Goal: Task Accomplishment & Management: Manage account settings

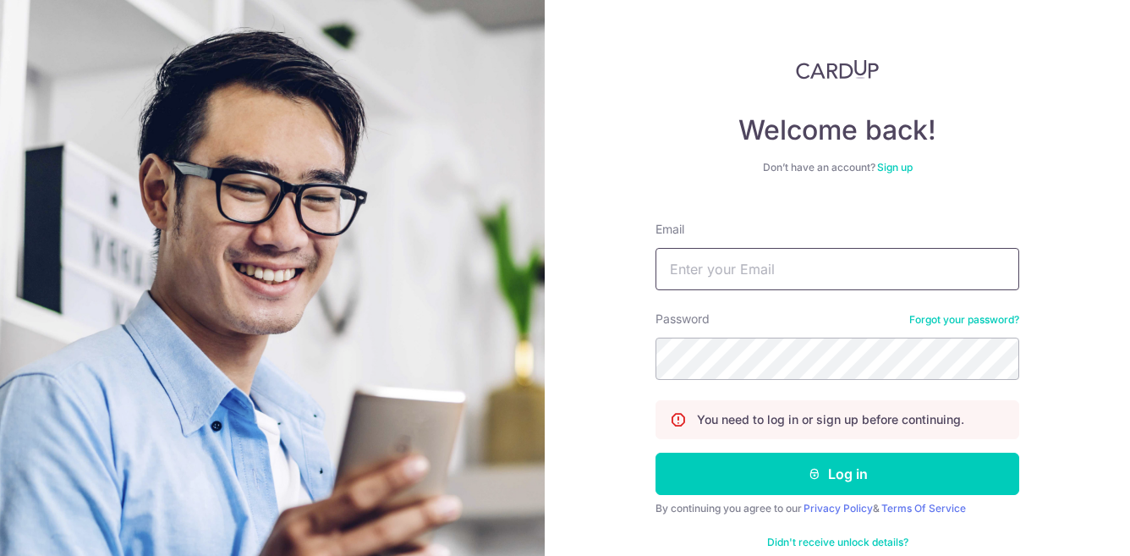
click at [745, 281] on input "Email" at bounding box center [837, 269] width 364 height 42
type input "stephan.wong@datacove.sg"
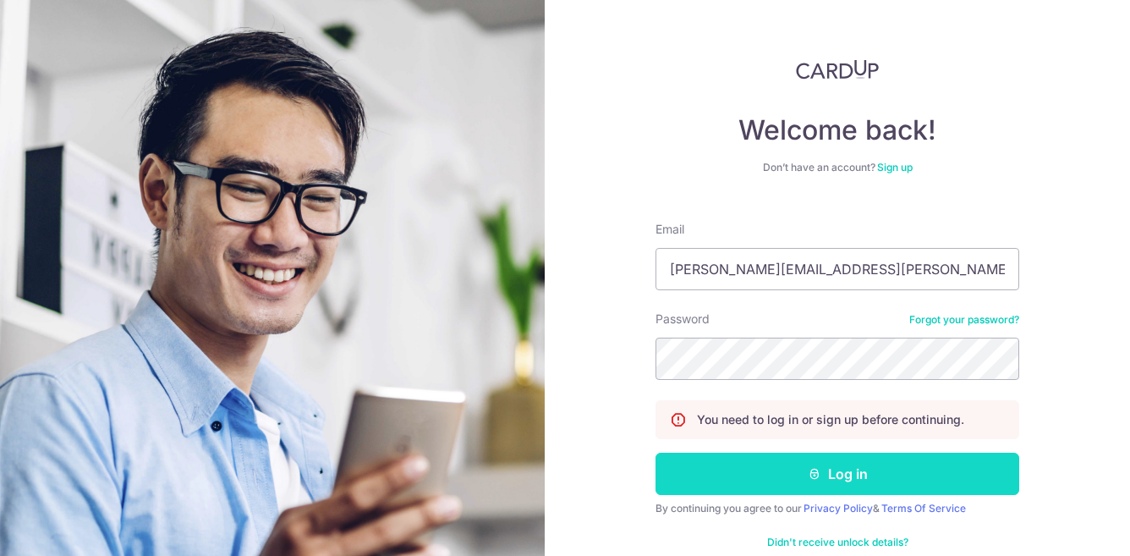
click at [800, 475] on button "Log in" at bounding box center [837, 473] width 364 height 42
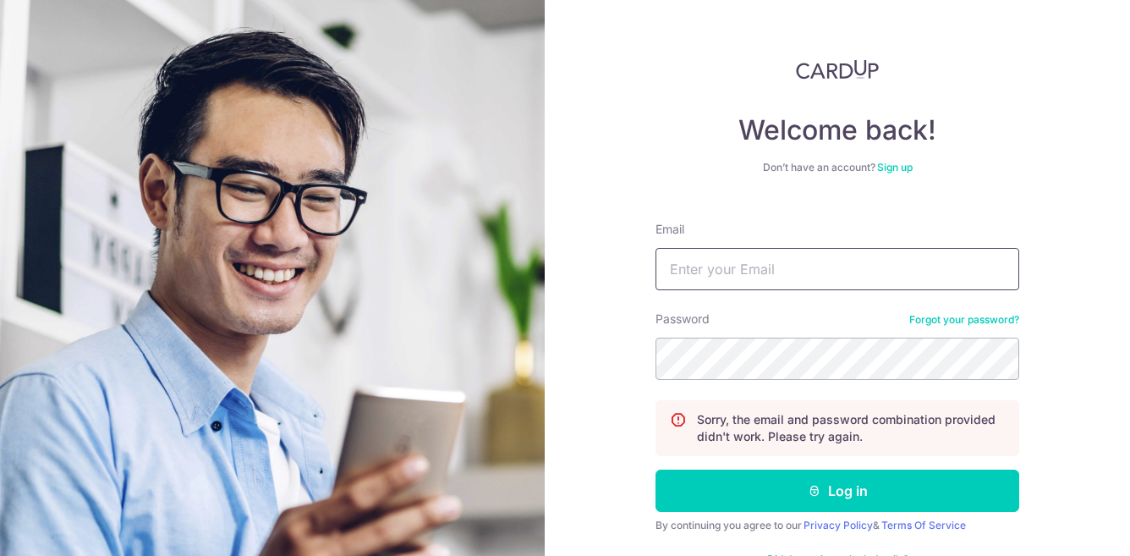
click at [736, 261] on input "Email" at bounding box center [837, 269] width 364 height 42
type input "[PERSON_NAME][EMAIL_ADDRESS][PERSON_NAME][DOMAIN_NAME]"
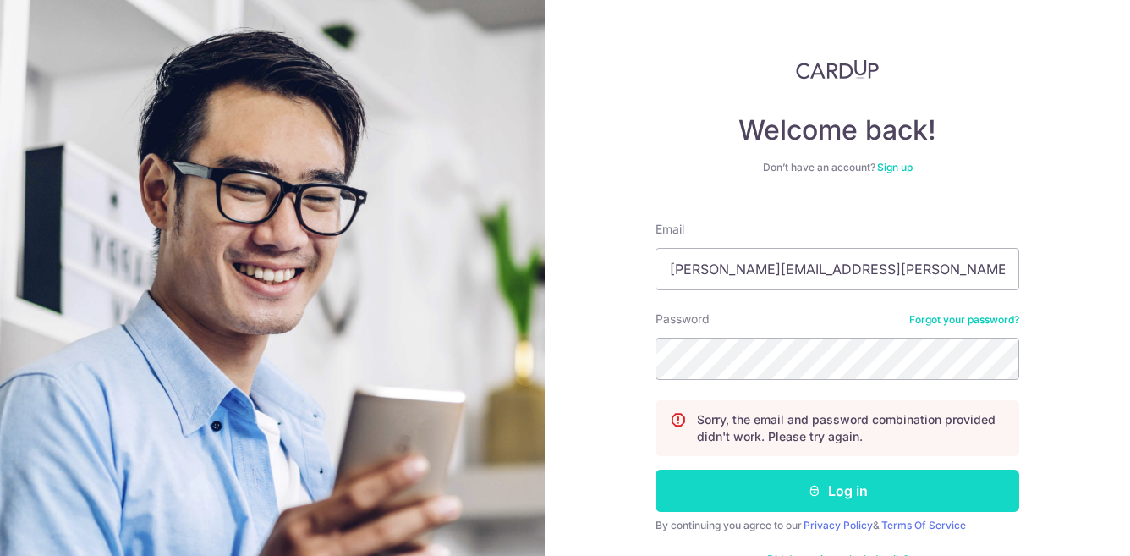
click at [693, 507] on button "Log in" at bounding box center [837, 490] width 364 height 42
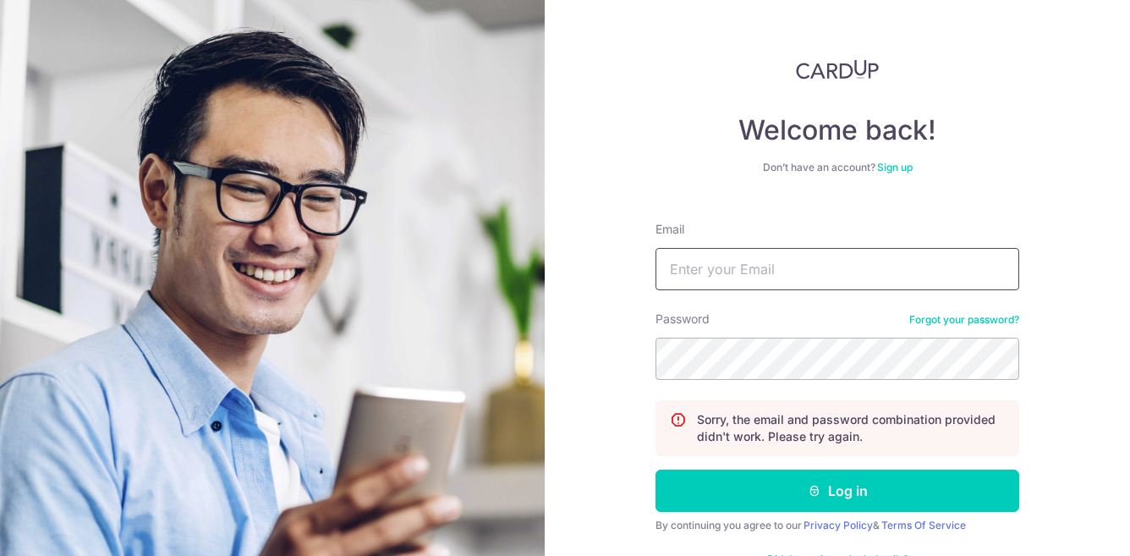
click at [759, 273] on input "Email" at bounding box center [837, 269] width 364 height 42
type input "[PERSON_NAME][EMAIL_ADDRESS][PERSON_NAME][DOMAIN_NAME]"
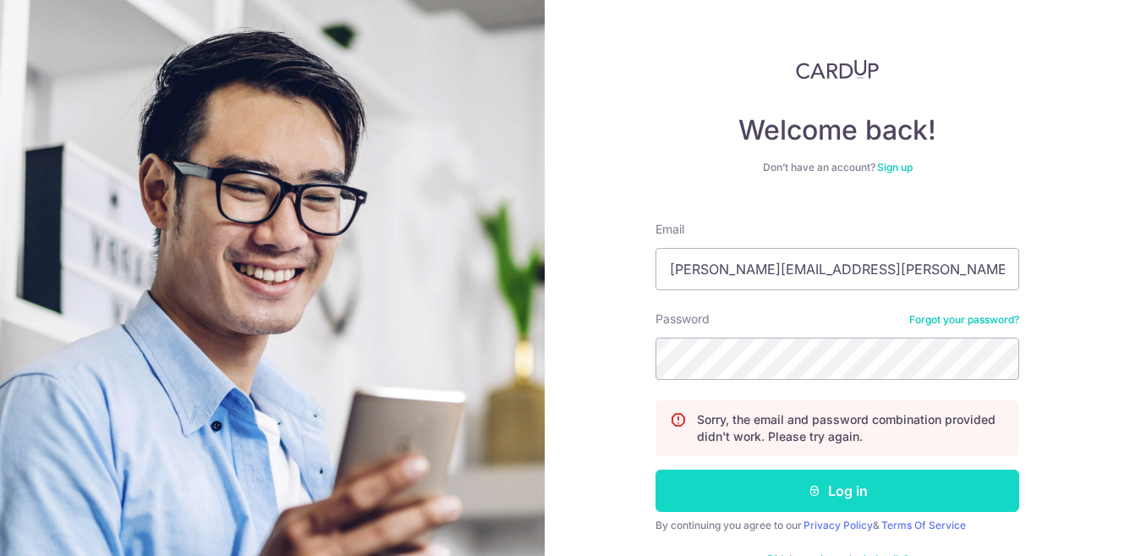
click at [702, 492] on button "Log in" at bounding box center [837, 490] width 364 height 42
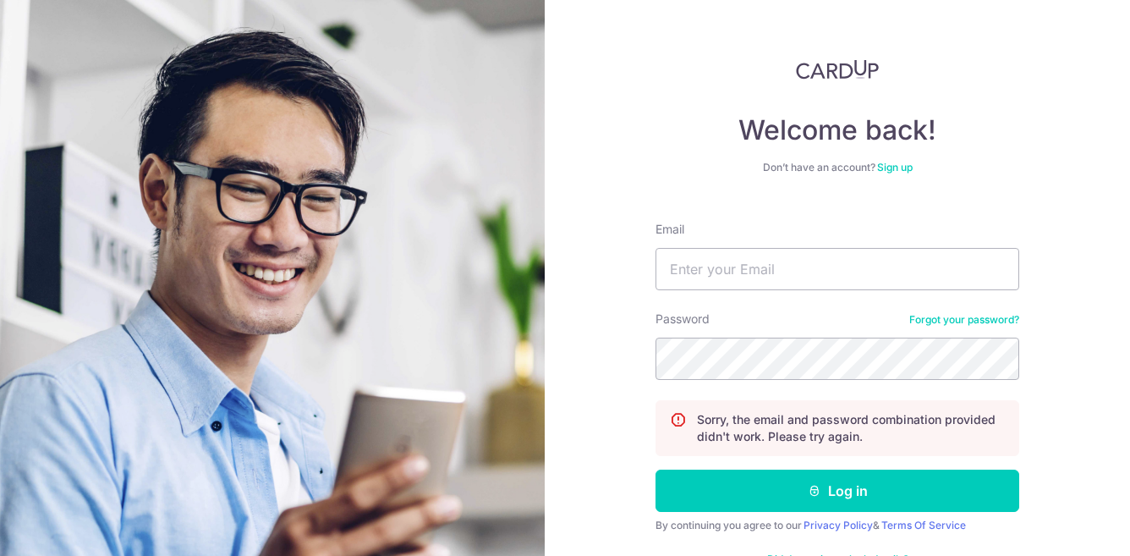
click at [950, 319] on link "Forgot your password?" at bounding box center [964, 320] width 110 height 14
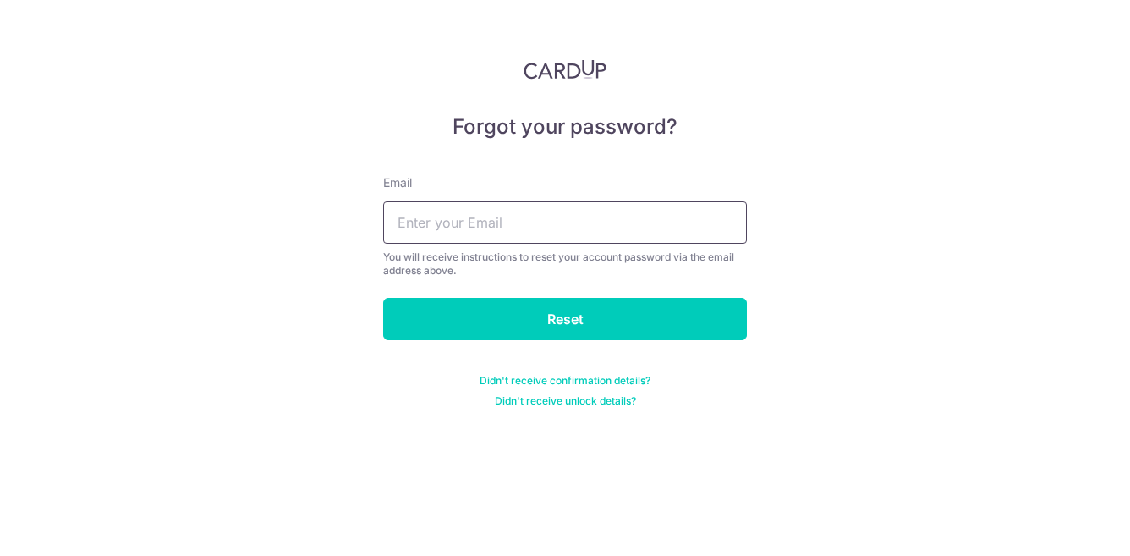
click at [536, 222] on input "text" at bounding box center [565, 222] width 364 height 42
type input "[PERSON_NAME][EMAIL_ADDRESS][PERSON_NAME][DOMAIN_NAME]"
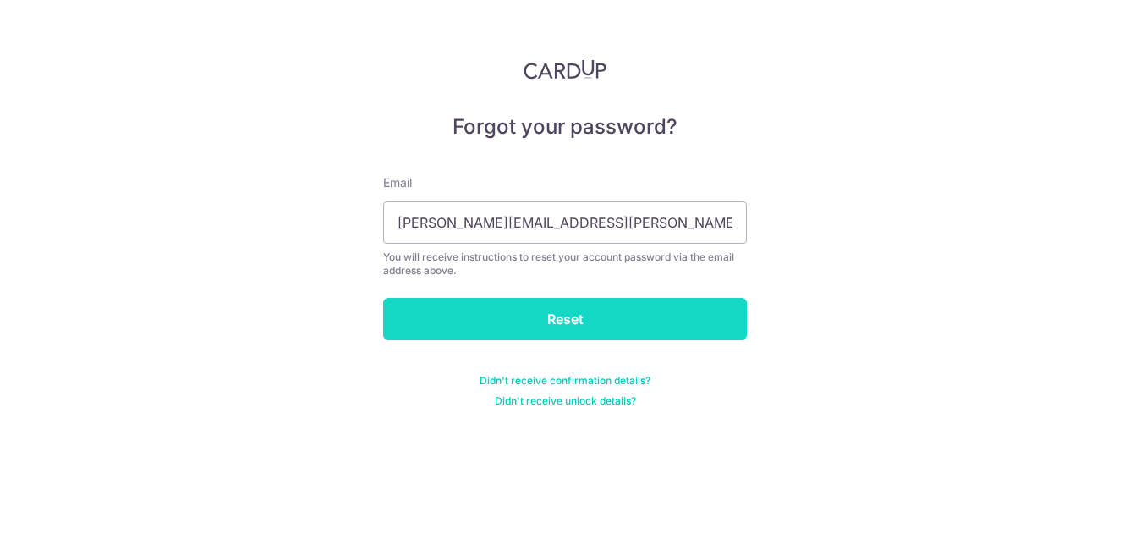
click at [599, 304] on input "Reset" at bounding box center [565, 319] width 364 height 42
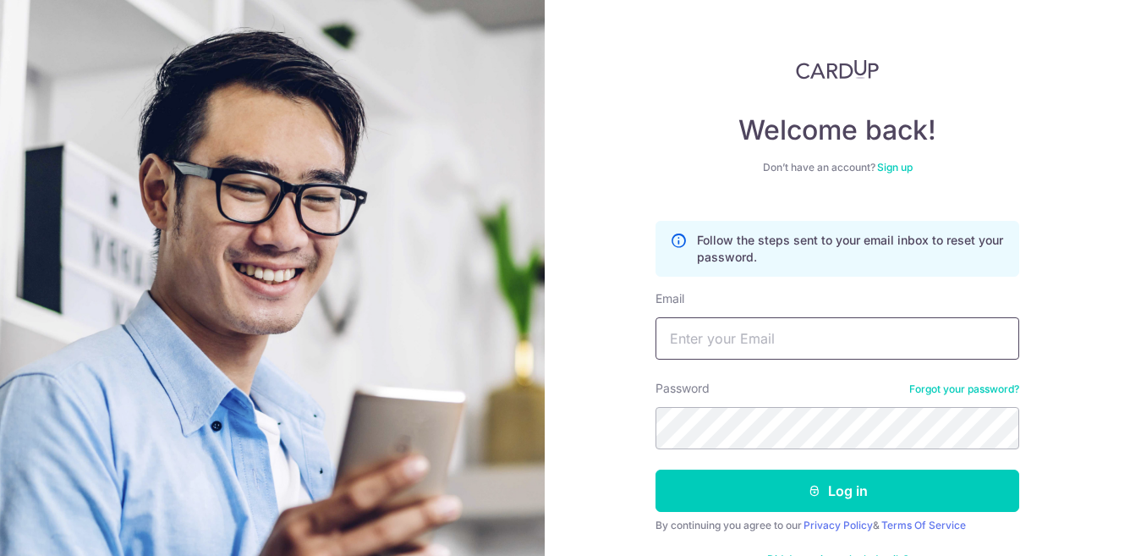
click at [759, 323] on input "Email" at bounding box center [837, 338] width 364 height 42
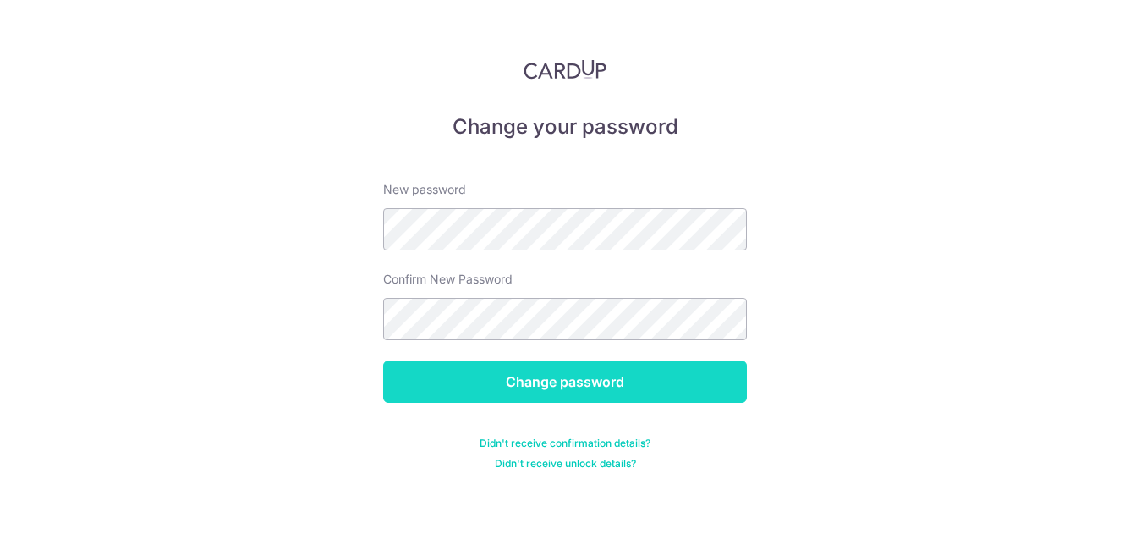
click at [424, 389] on input "Change password" at bounding box center [565, 381] width 364 height 42
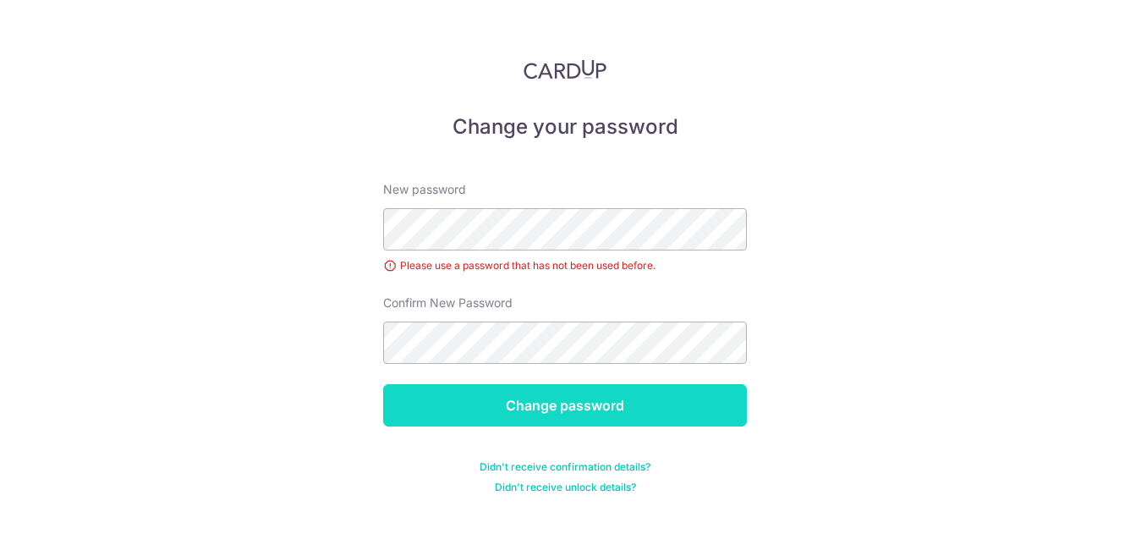
click at [433, 406] on input "Change password" at bounding box center [565, 405] width 364 height 42
click at [419, 405] on input "Change password" at bounding box center [565, 405] width 364 height 42
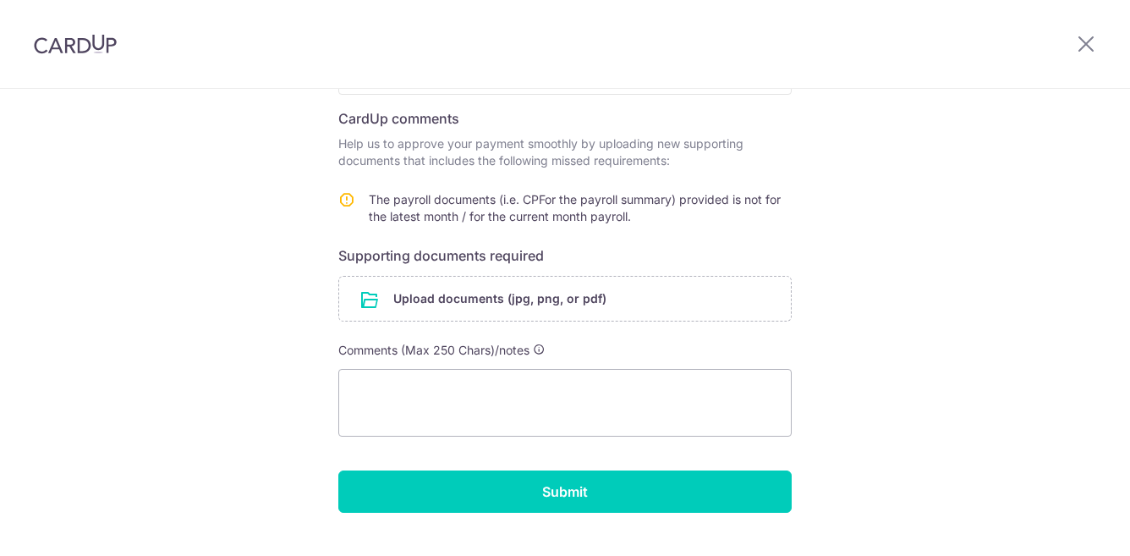
scroll to position [239, 0]
click at [524, 300] on input "file" at bounding box center [565, 299] width 452 height 44
click at [527, 310] on input "file" at bounding box center [565, 299] width 452 height 44
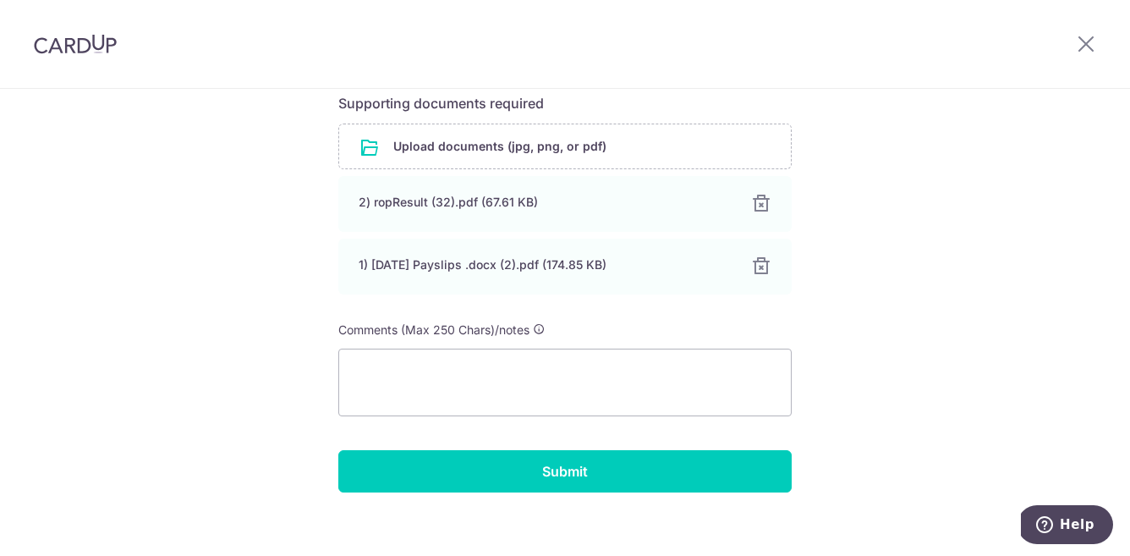
scroll to position [401, 0]
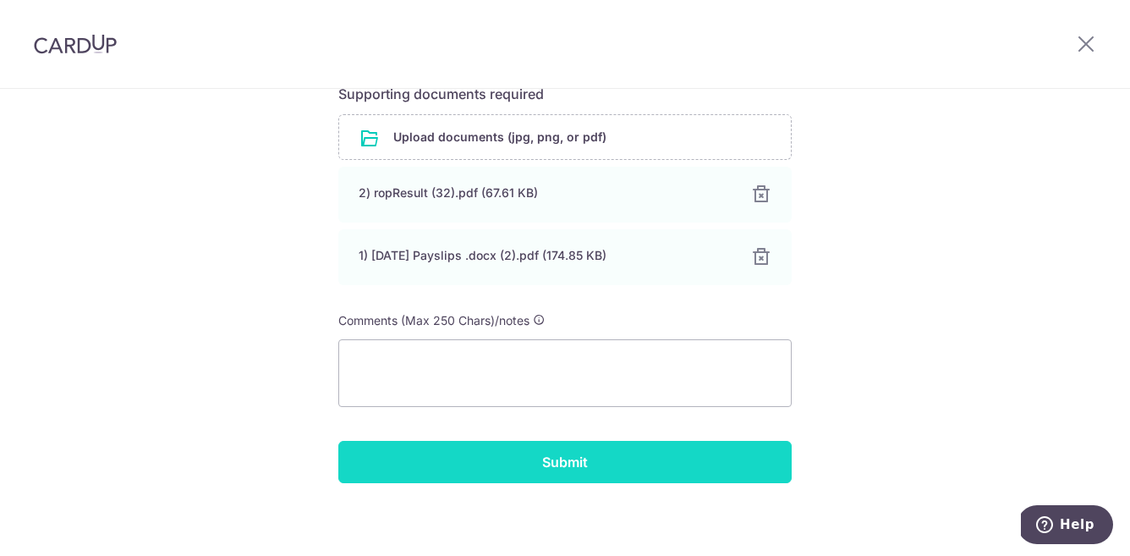
click at [633, 467] on input "Submit" at bounding box center [564, 462] width 453 height 42
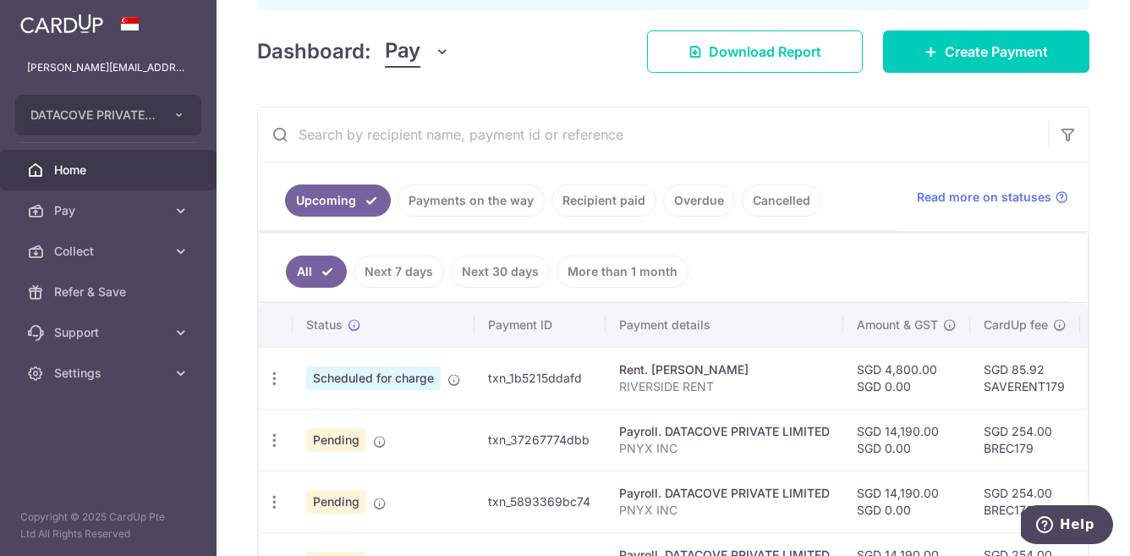
scroll to position [285, 0]
